Goal: Task Accomplishment & Management: Manage account settings

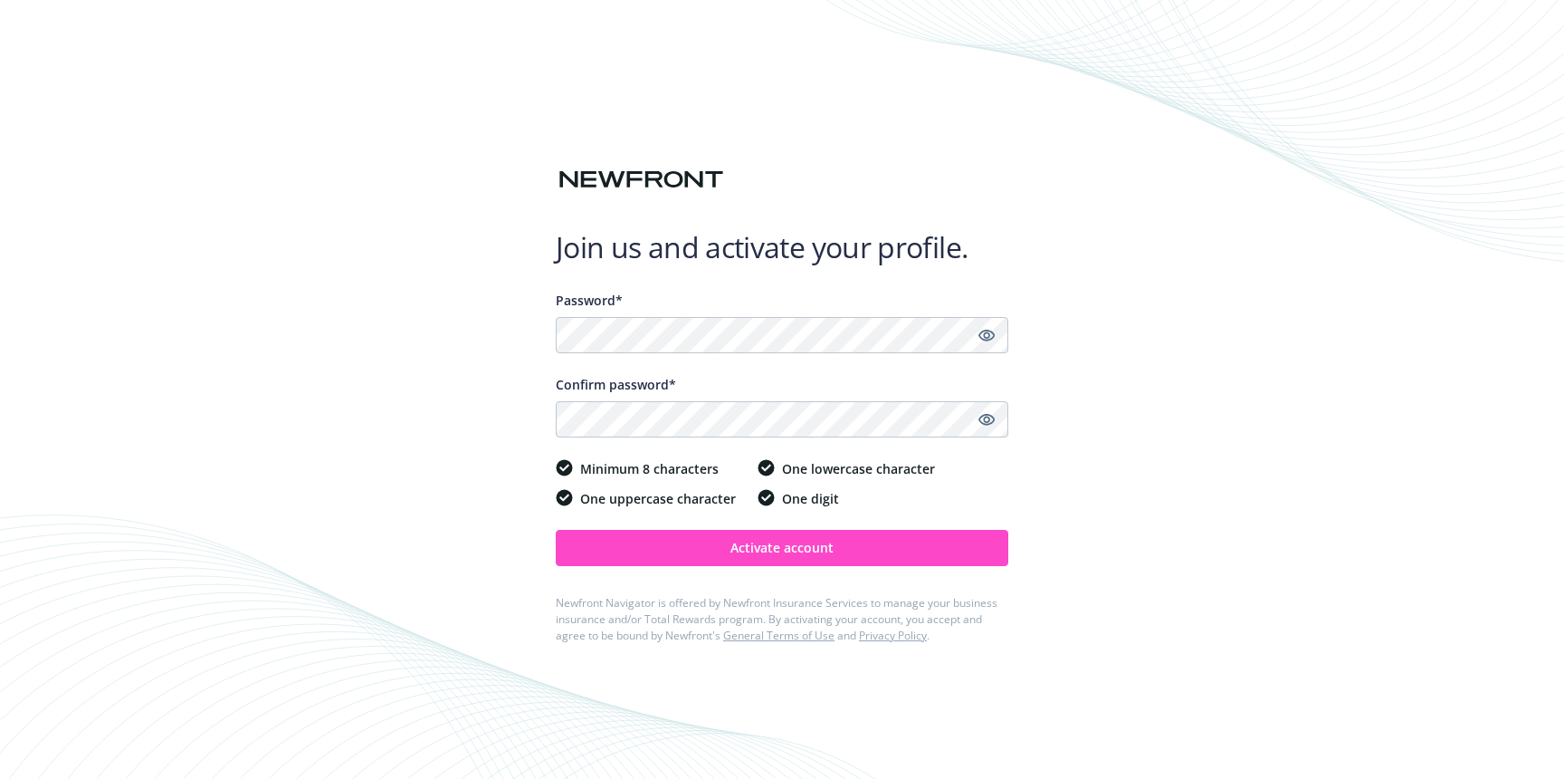
click at [661, 564] on button "Activate account" at bounding box center [782, 548] width 453 height 36
